Goal: Communication & Community: Ask a question

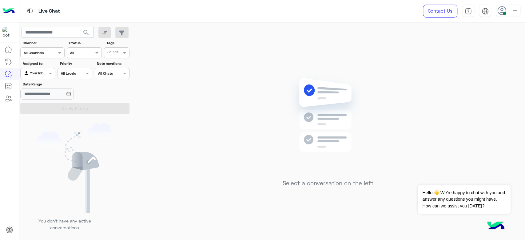
drag, startPoint x: 89, startPoint y: 1, endPoint x: 354, endPoint y: 31, distance: 266.8
click at [352, 30] on div "Select a conversation on the left" at bounding box center [328, 132] width 394 height 220
drag, startPoint x: 491, startPoint y: 0, endPoint x: 404, endPoint y: 10, distance: 87.6
click at [388, 35] on div "Select a conversation on the left" at bounding box center [328, 132] width 394 height 220
click at [502, 176] on button "Dismiss ✕" at bounding box center [492, 177] width 37 height 12
